Goal: Transaction & Acquisition: Purchase product/service

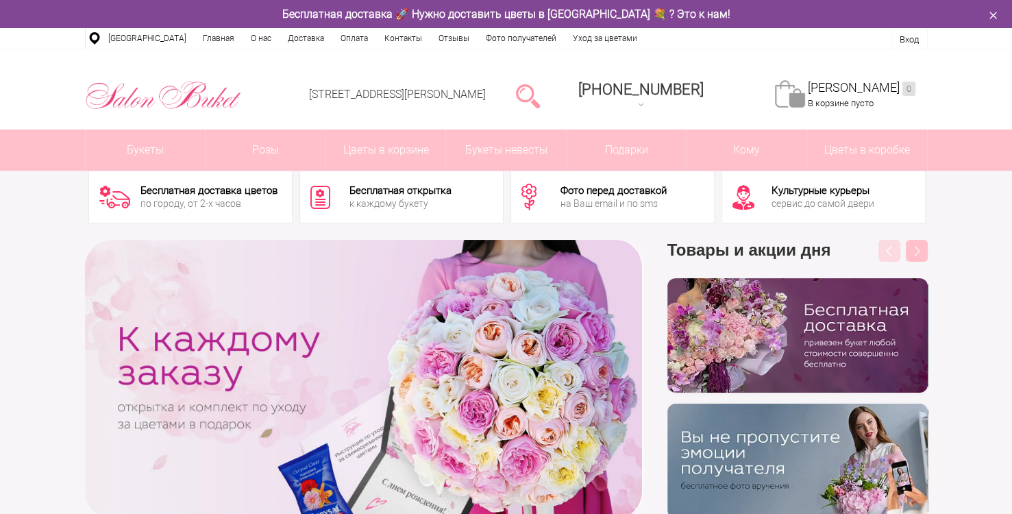
click at [966, 185] on div "Бесплатная доставка цветов по городу, от 2-х часов Бесплатная открытка к каждом…" at bounding box center [506, 193] width 1012 height 79
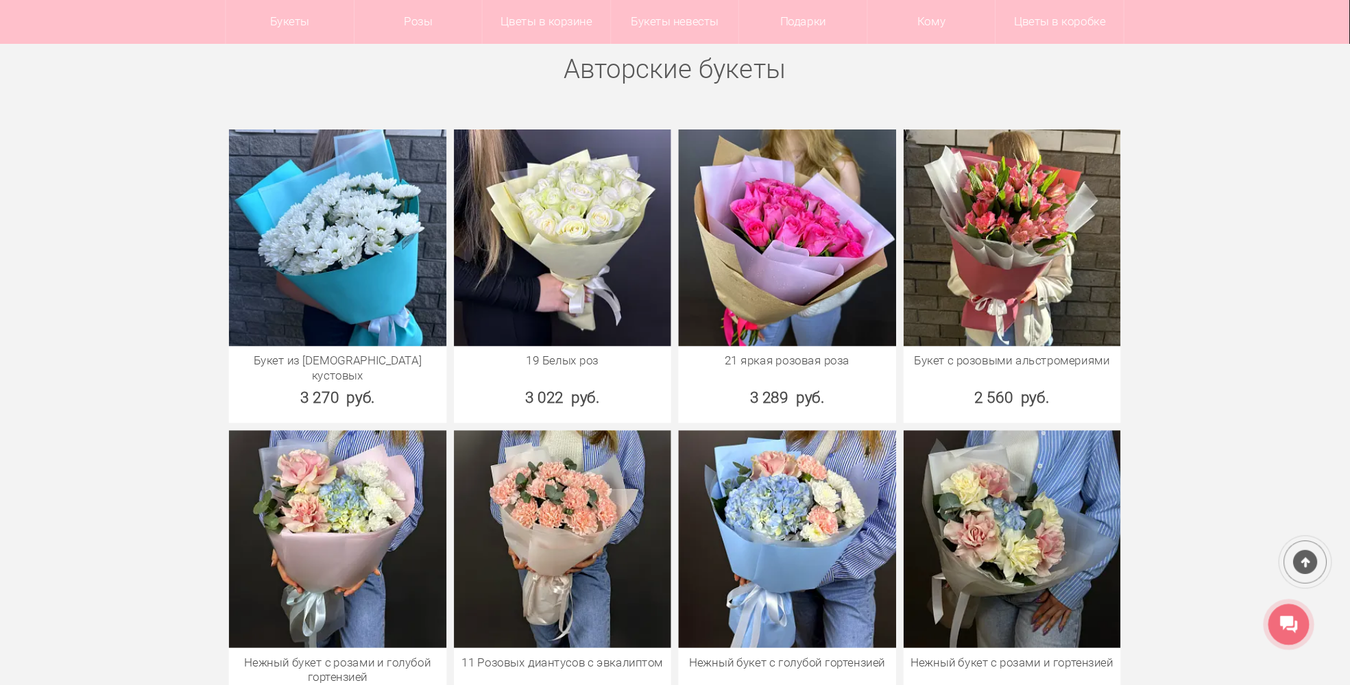
scroll to position [531, 0]
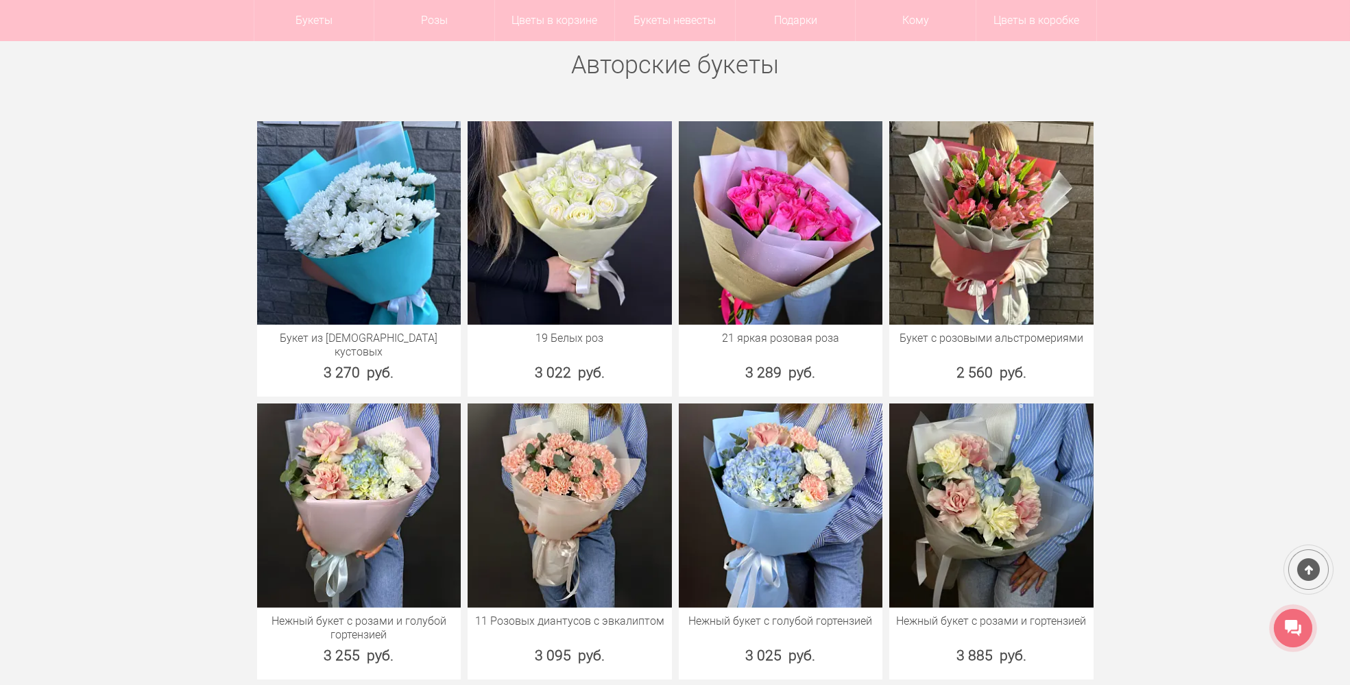
drag, startPoint x: 1282, startPoint y: 306, endPoint x: 1238, endPoint y: 249, distance: 71.8
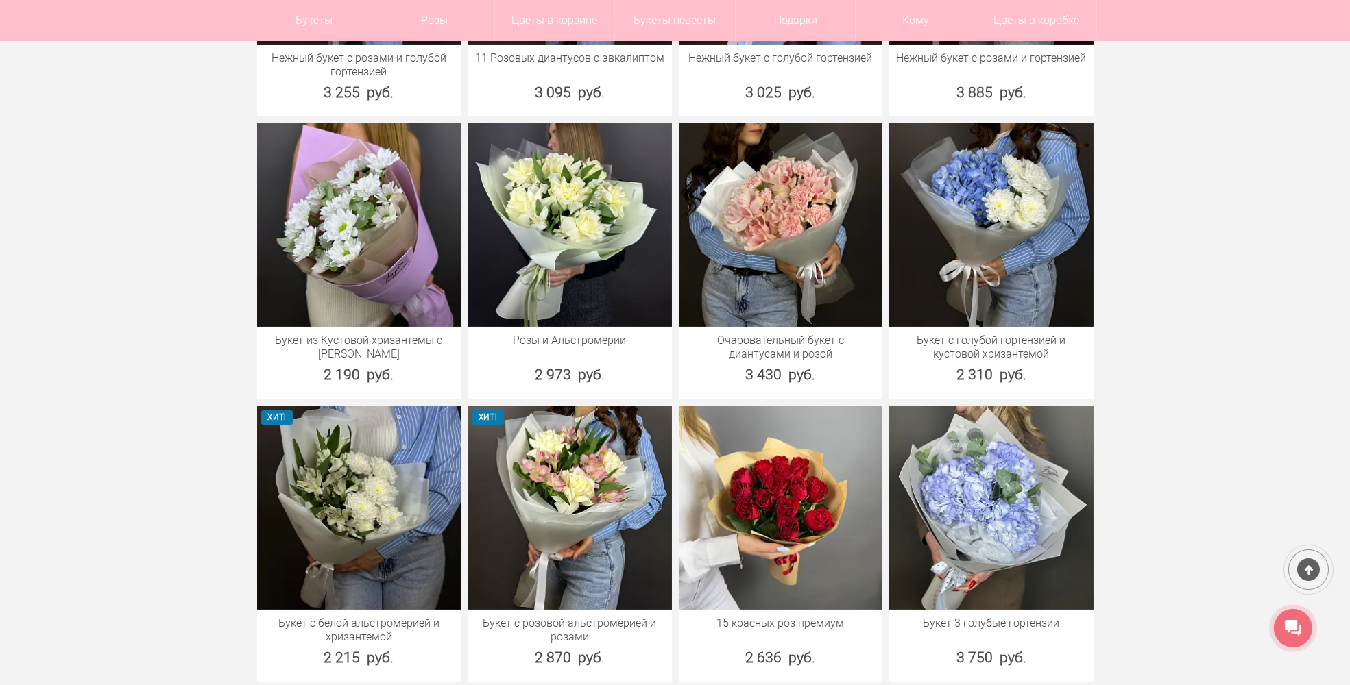
scroll to position [1079, 0]
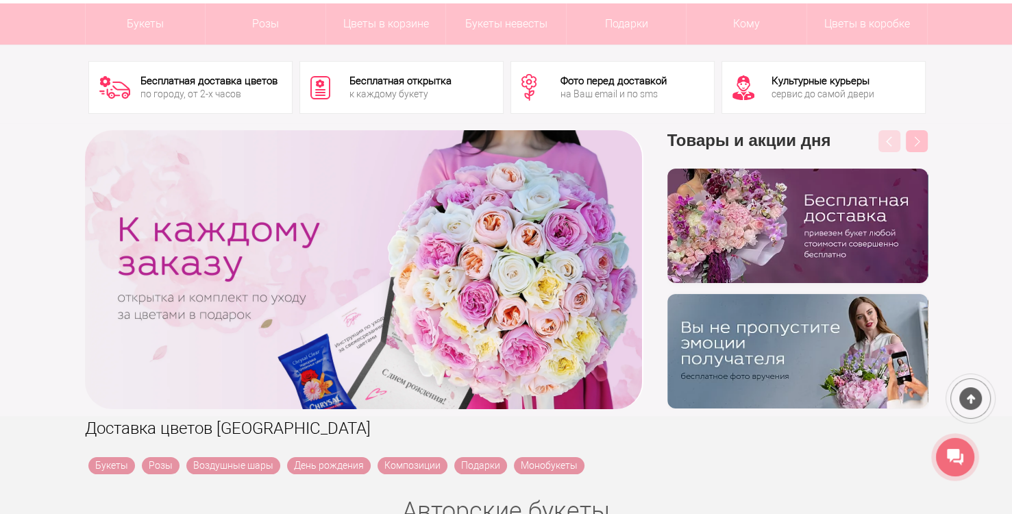
scroll to position [120, 0]
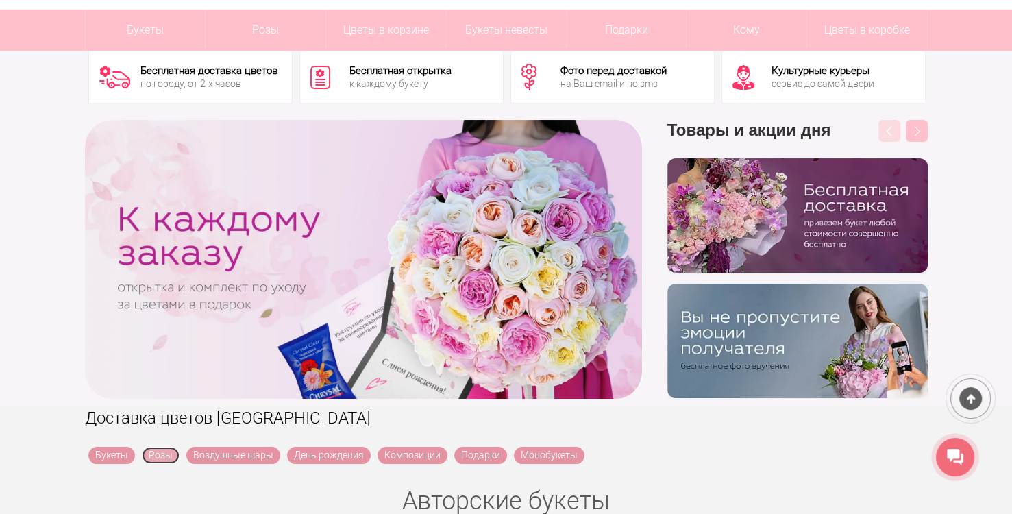
click at [160, 456] on link "Розы" at bounding box center [161, 455] width 38 height 17
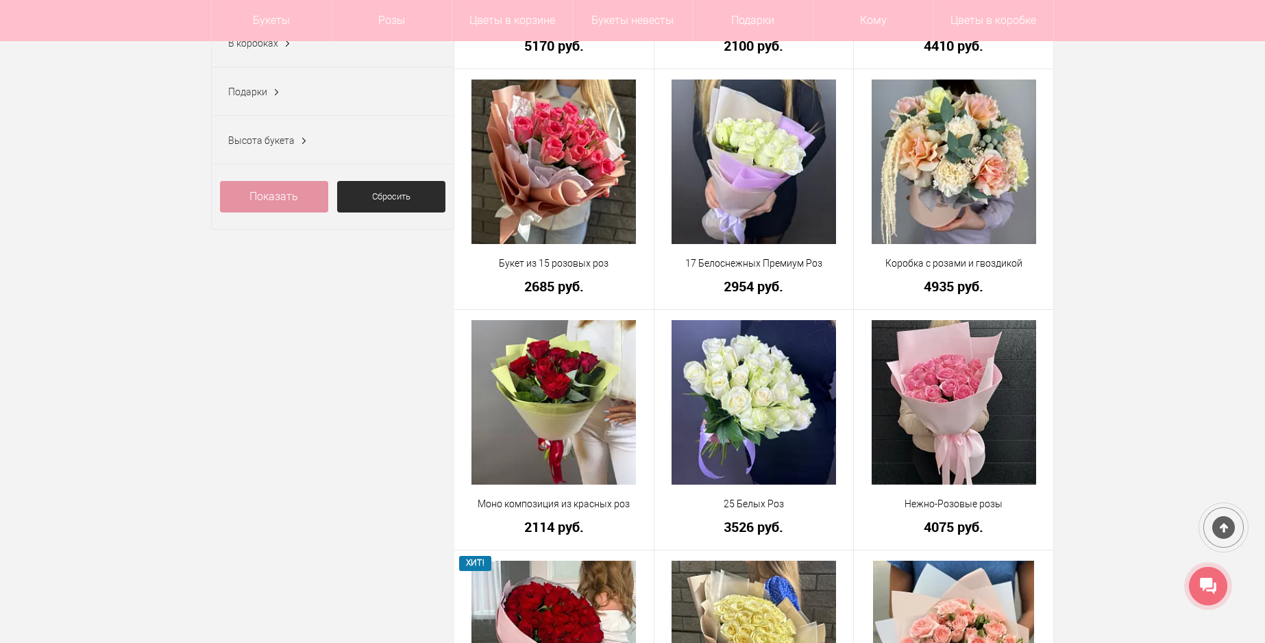
scroll to position [617, 0]
